Goal: Information Seeking & Learning: Find specific fact

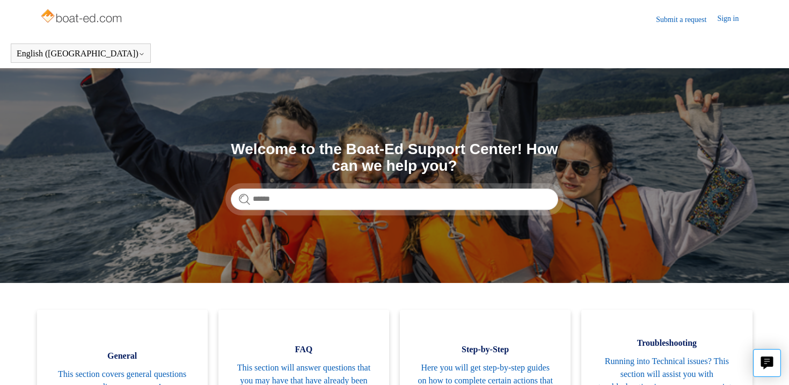
click at [83, 17] on img at bounding box center [82, 16] width 85 height 21
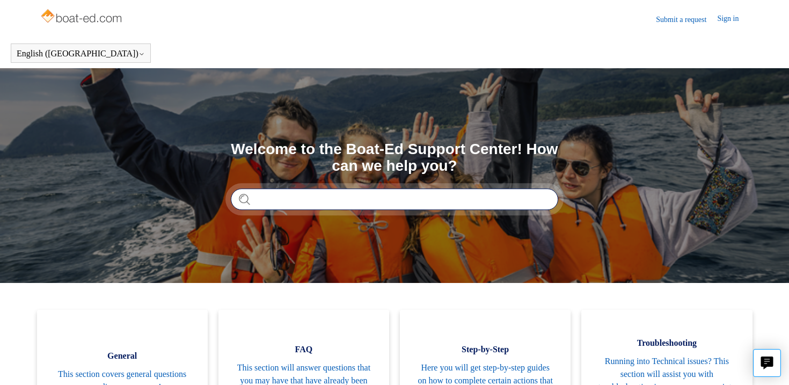
click at [276, 205] on input "Search" at bounding box center [394, 198] width 327 height 21
type input "**********"
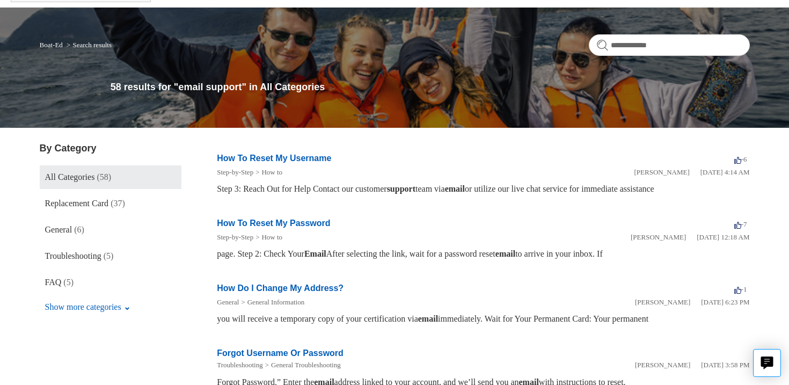
scroll to position [40, 0]
